Goal: Task Accomplishment & Management: Complete application form

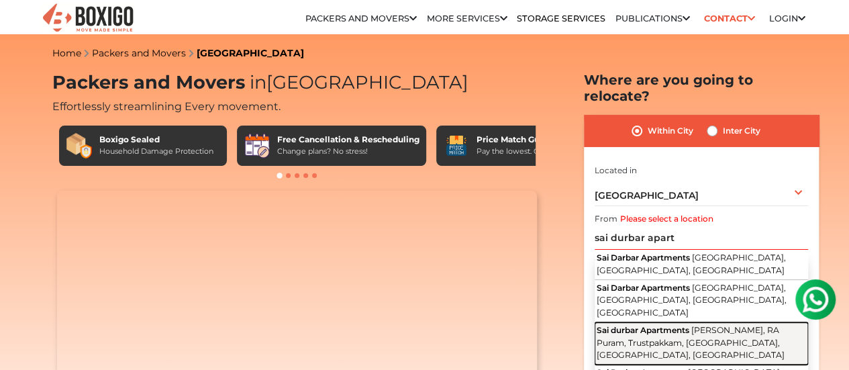
click at [688, 325] on span "Sai durbar Apartments" at bounding box center [642, 330] width 93 height 10
type input "Sai durbar Apartments, [GEOGRAPHIC_DATA], RA Puram, Trustpakkam, [GEOGRAPHIC_DA…"
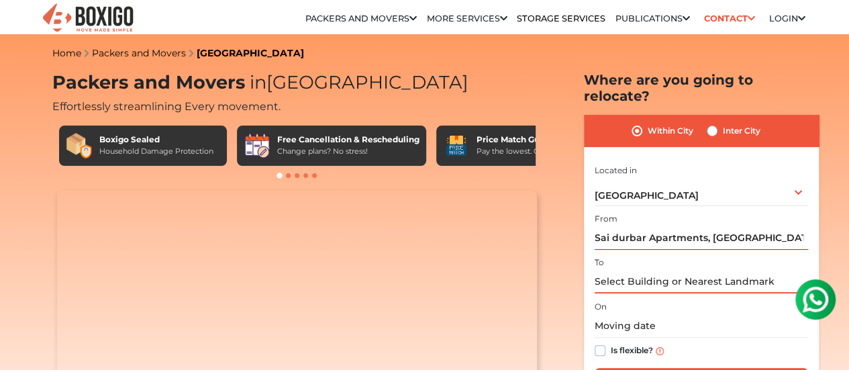
click at [664, 272] on input "text" at bounding box center [700, 281] width 213 height 23
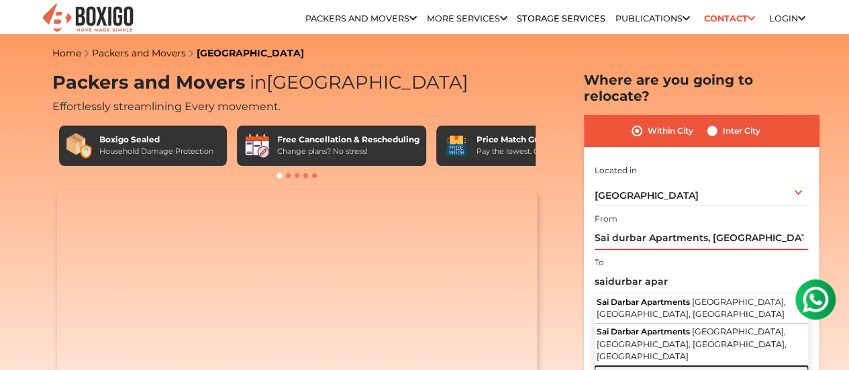
type input "Sai durbar Apartments, [GEOGRAPHIC_DATA], RA Puram, Trustpakkam, [GEOGRAPHIC_DA…"
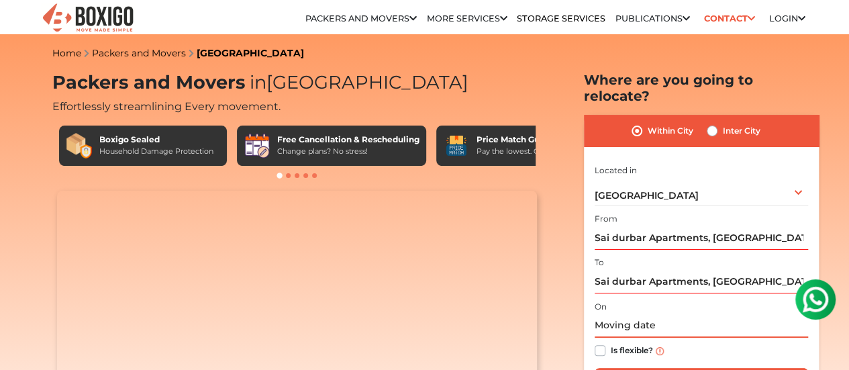
click at [696, 314] on input "text" at bounding box center [700, 325] width 213 height 23
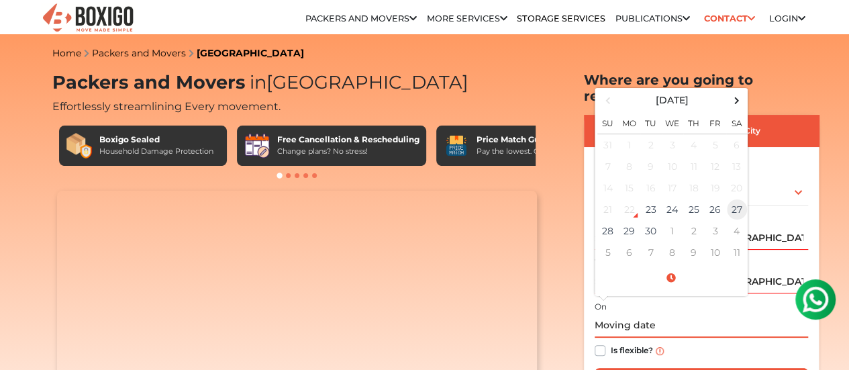
click at [739, 199] on td "27" at bounding box center [736, 209] width 21 height 21
click at [735, 199] on td "27" at bounding box center [736, 209] width 21 height 21
click at [656, 317] on input "[DATE] 12:00 AM" at bounding box center [700, 325] width 213 height 23
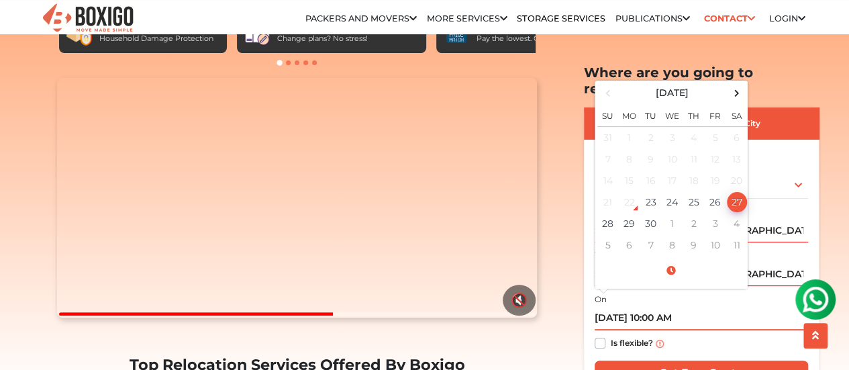
scroll to position [134, 0]
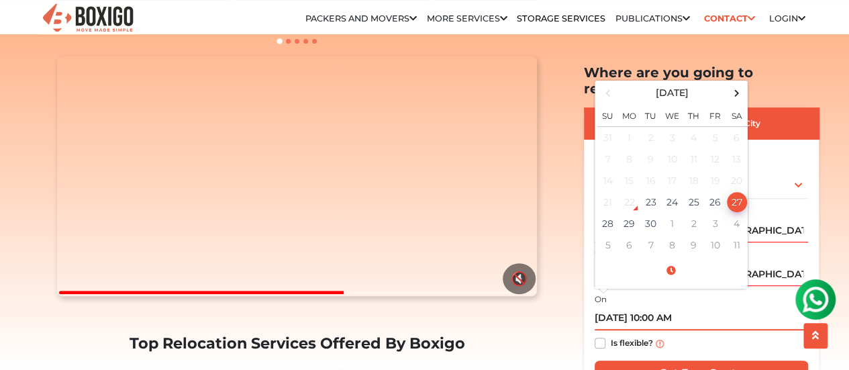
click at [729, 307] on input "[DATE] 10:00 AM" at bounding box center [700, 318] width 213 height 23
type input "[DATE] 10:00 AM"
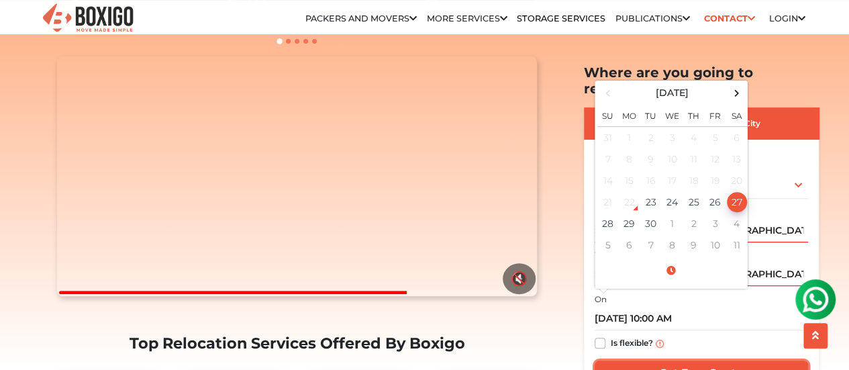
click at [688, 360] on input "Get Free Quote" at bounding box center [700, 372] width 213 height 25
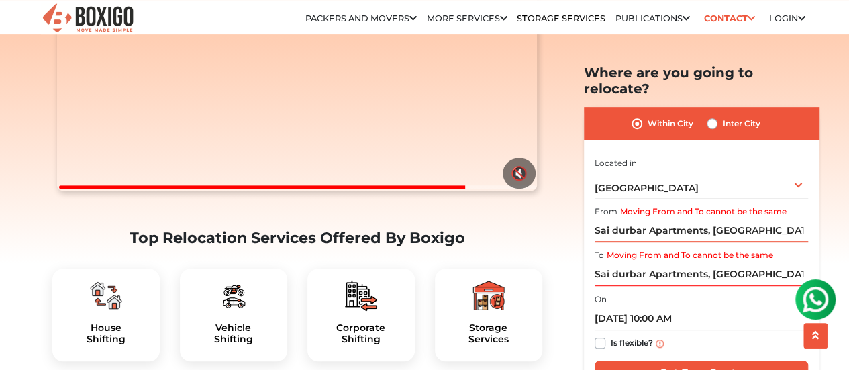
scroll to position [268, 0]
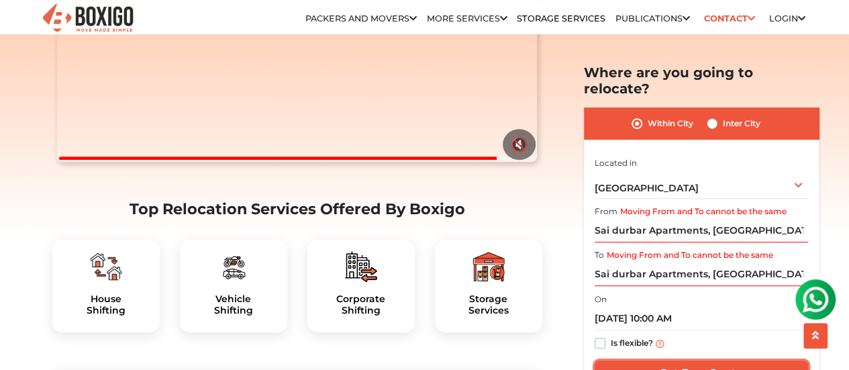
click at [755, 360] on input "Get Free Quote" at bounding box center [700, 372] width 213 height 25
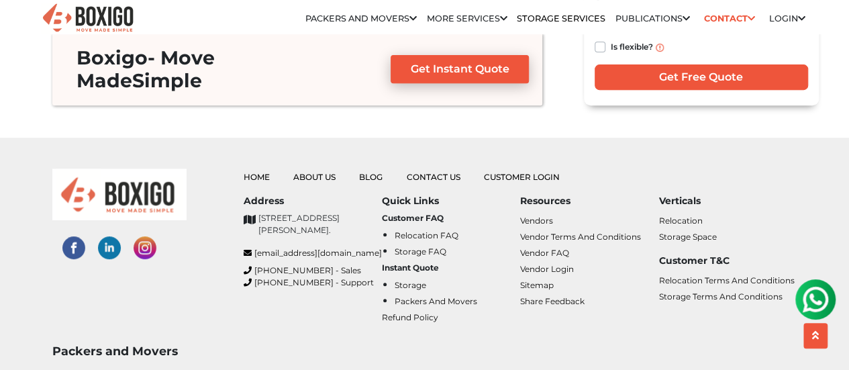
scroll to position [5183, 0]
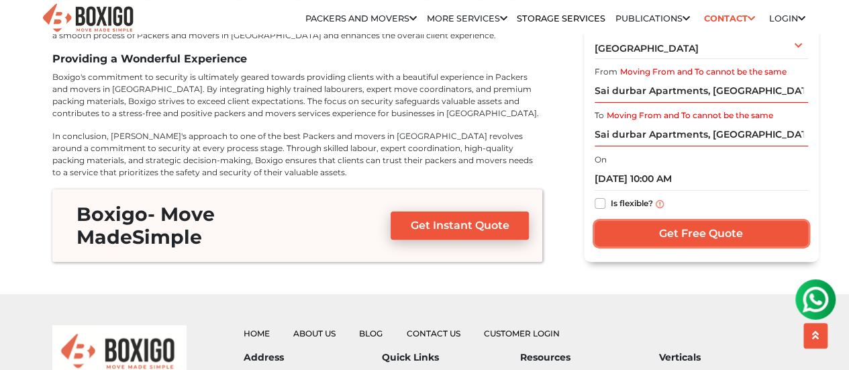
click at [636, 221] on input "Get Free Quote" at bounding box center [700, 233] width 213 height 25
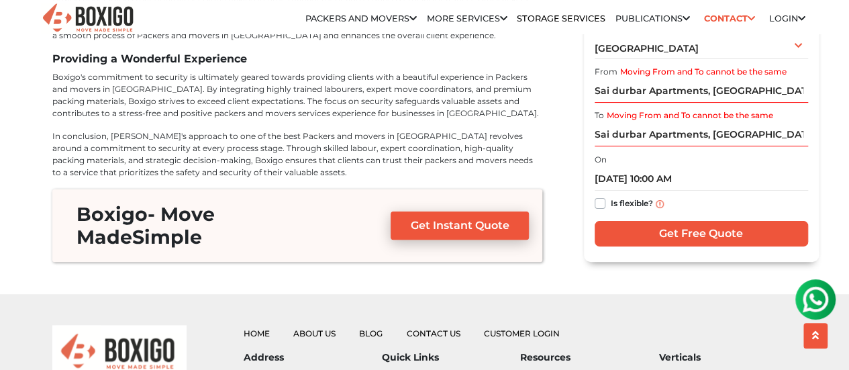
click at [821, 292] on img at bounding box center [815, 299] width 27 height 27
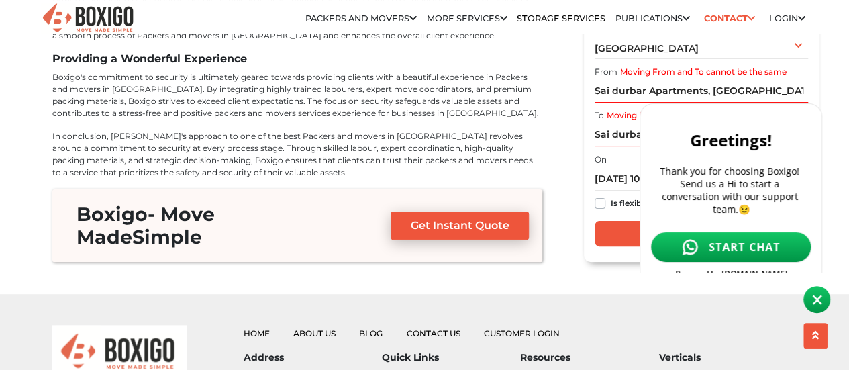
click at [724, 240] on span "START CHAT" at bounding box center [744, 247] width 72 height 15
